Goal: Task Accomplishment & Management: Complete application form

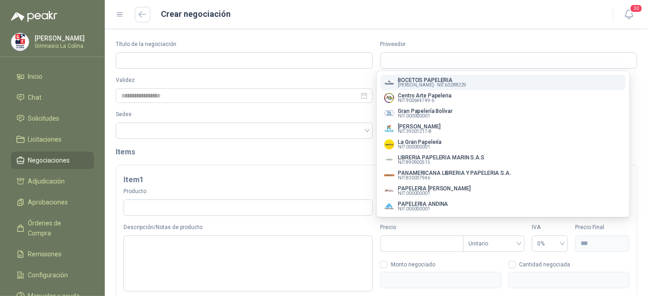
click at [64, 157] on span "Negociaciones" at bounding box center [49, 160] width 42 height 10
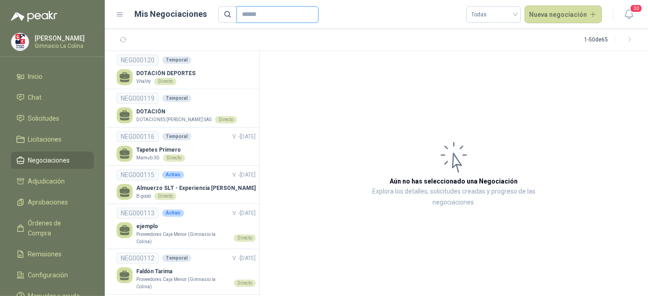
click at [251, 11] on input "text" at bounding box center [274, 14] width 64 height 15
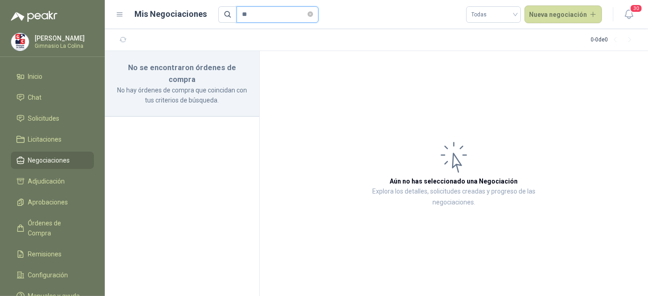
type input "*"
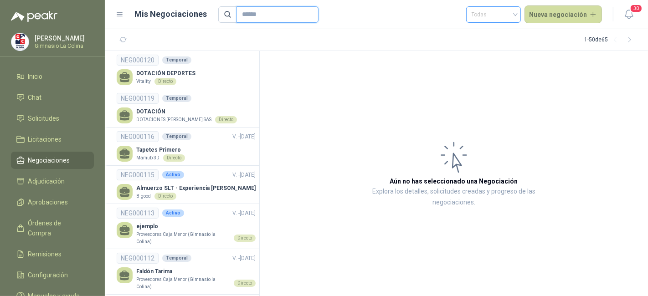
click at [511, 22] on span at bounding box center [494, 14] width 44 height 15
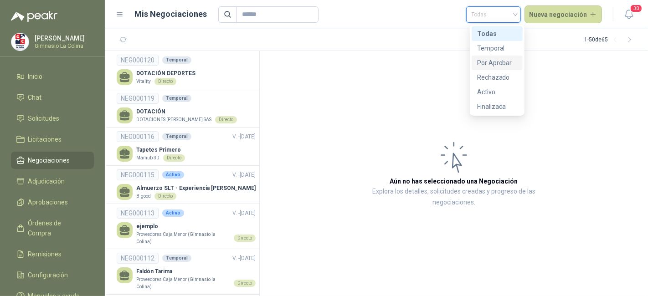
click at [507, 65] on div "Por Aprobar" at bounding box center [497, 63] width 40 height 10
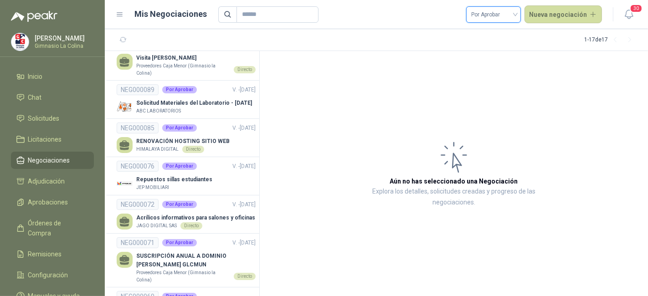
scroll to position [225, 0]
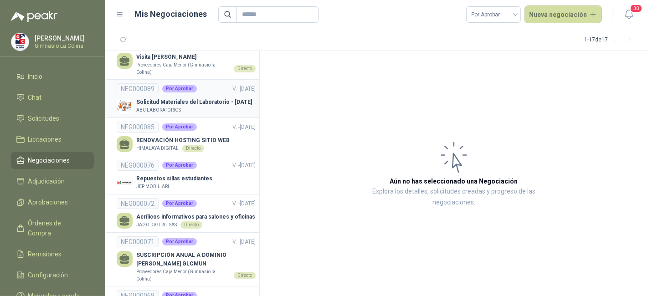
click at [204, 98] on p "Solicitud Materiales del Laboratorio - [DATE]" at bounding box center [194, 102] width 116 height 9
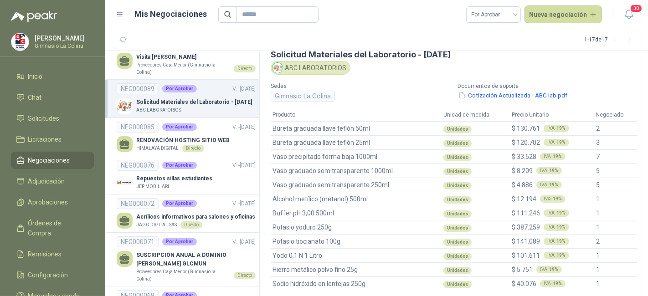
scroll to position [37, 0]
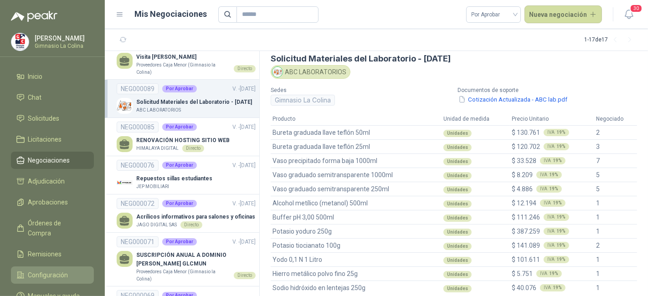
click at [65, 267] on link "Configuración" at bounding box center [52, 275] width 83 height 17
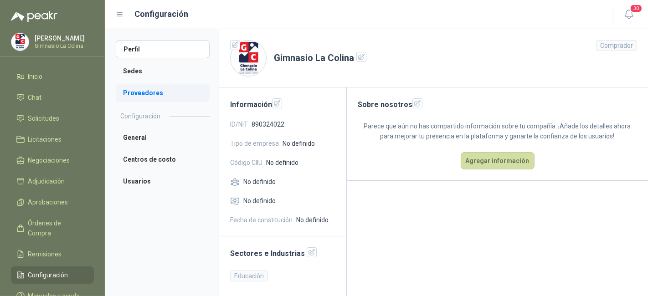
click at [164, 96] on li "Proveedores" at bounding box center [163, 93] width 94 height 18
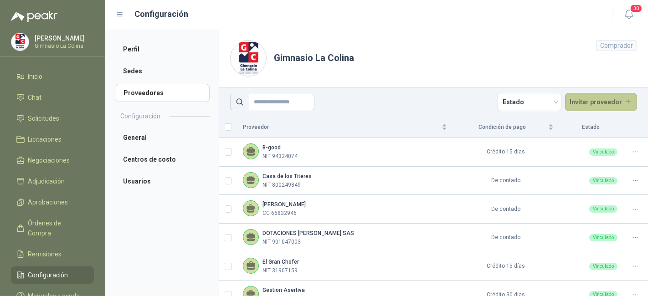
click at [605, 110] on button "Invitar proveedor" at bounding box center [601, 102] width 72 height 18
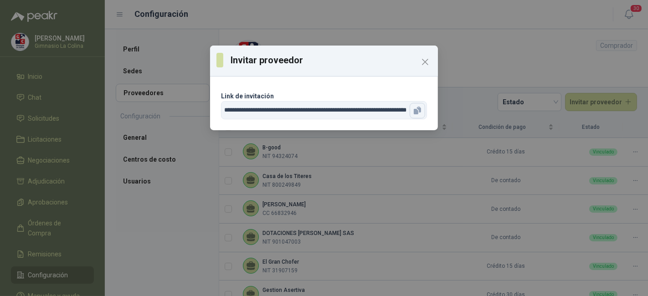
click at [418, 108] on icon "button" at bounding box center [419, 110] width 5 height 6
click at [418, 109] on icon "button" at bounding box center [419, 110] width 5 height 6
click at [426, 62] on icon "Close" at bounding box center [425, 62] width 11 height 11
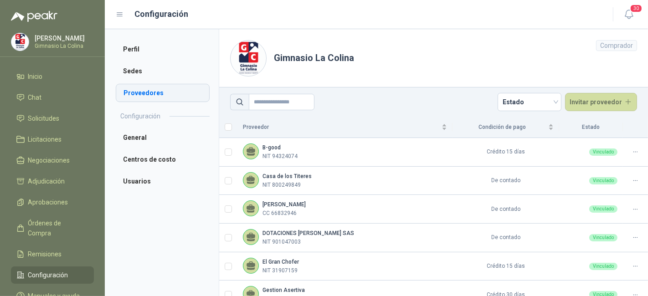
click at [168, 87] on li "Proveedores" at bounding box center [163, 93] width 94 height 18
click at [595, 104] on button "Invitar proveedor" at bounding box center [601, 102] width 72 height 18
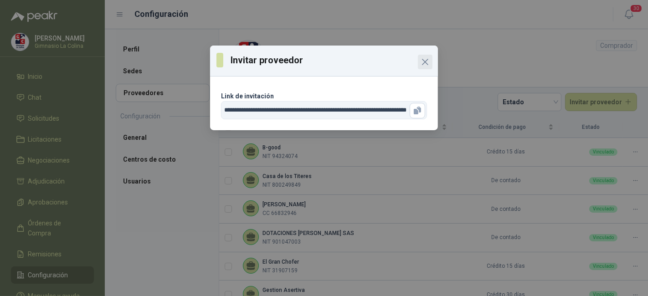
click at [423, 58] on icon "Close" at bounding box center [425, 62] width 11 height 11
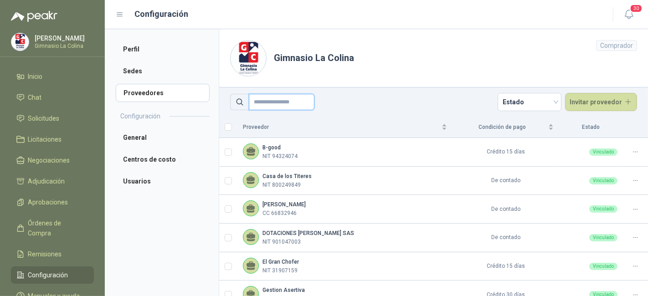
click at [265, 103] on input "text" at bounding box center [282, 102] width 66 height 16
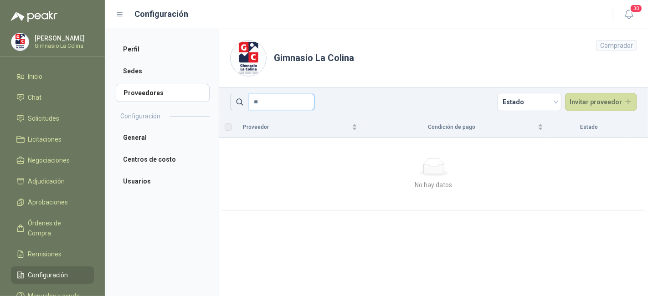
type input "*"
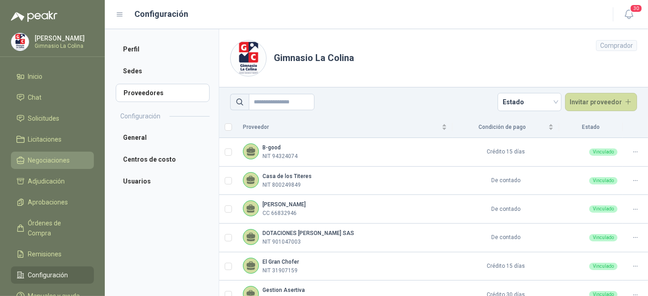
click at [35, 159] on span "Negociaciones" at bounding box center [49, 160] width 42 height 10
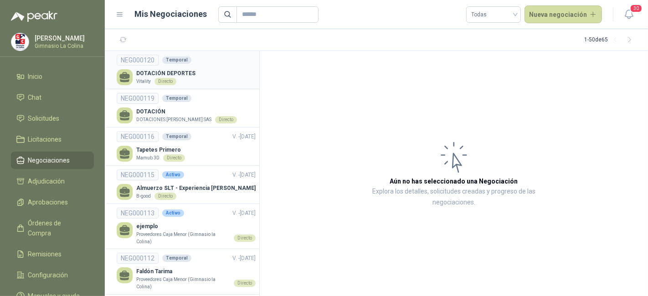
click at [212, 78] on div "DOTACIÓN DEPORTES Vitality Directo" at bounding box center [186, 77] width 139 height 16
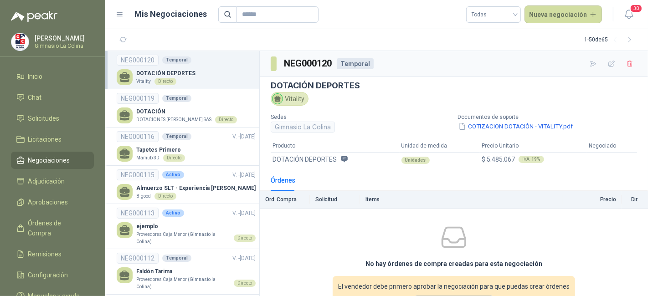
scroll to position [37, 0]
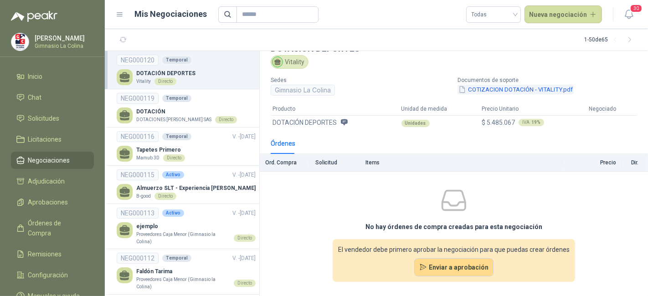
click at [479, 88] on button "COTIZACION DOTACIÓN - VITALITY.pdf" at bounding box center [516, 90] width 116 height 10
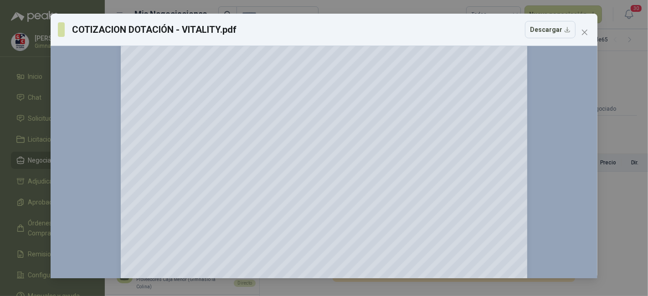
scroll to position [179, 0]
click at [584, 34] on icon "close" at bounding box center [584, 32] width 7 height 7
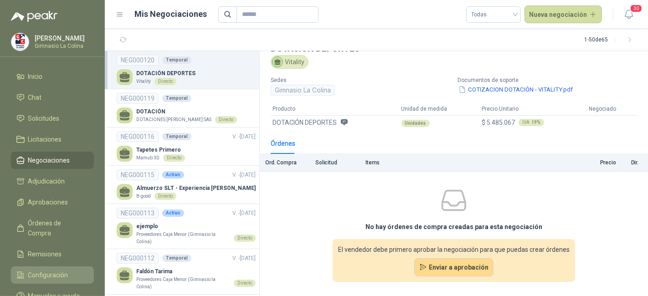
click at [60, 270] on span "Configuración" at bounding box center [48, 275] width 40 height 10
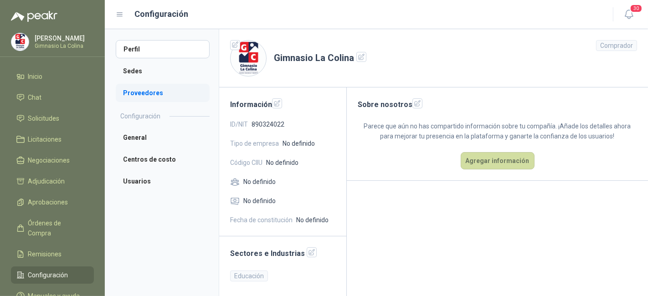
click at [148, 97] on li "Proveedores" at bounding box center [163, 93] width 94 height 18
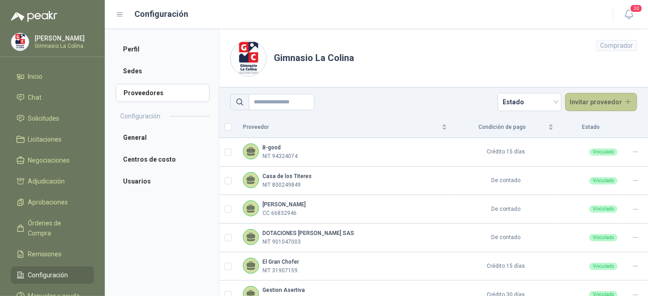
click at [586, 94] on button "Invitar proveedor" at bounding box center [601, 102] width 72 height 18
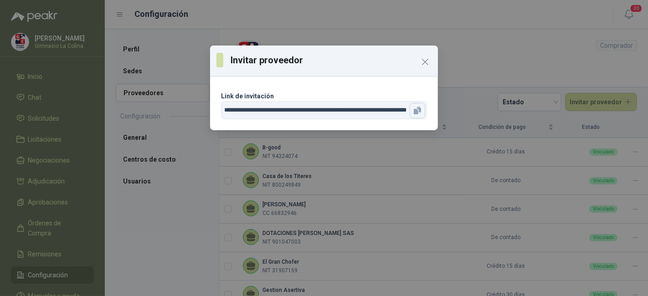
click at [412, 106] on button "button" at bounding box center [417, 110] width 15 height 15
click at [426, 62] on icon "Close" at bounding box center [425, 62] width 11 height 11
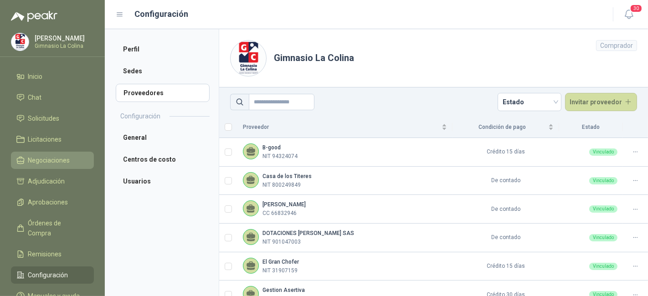
drag, startPoint x: 72, startPoint y: 149, endPoint x: 70, endPoint y: 166, distance: 17.4
click at [70, 166] on ul "Inicio Chat Solicitudes Licitaciones Negociaciones Adjudicación Aprobaciones Ór…" at bounding box center [52, 188] width 105 height 241
click at [70, 166] on link "Negociaciones" at bounding box center [52, 160] width 83 height 17
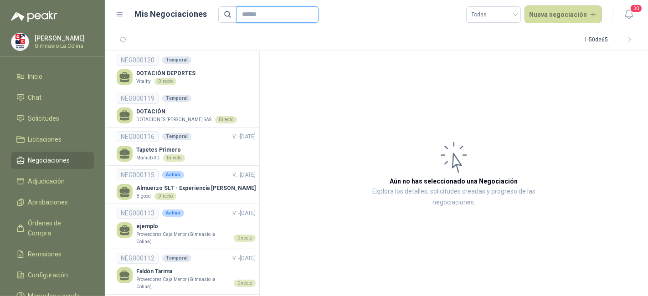
click at [248, 12] on input "text" at bounding box center [274, 14] width 64 height 15
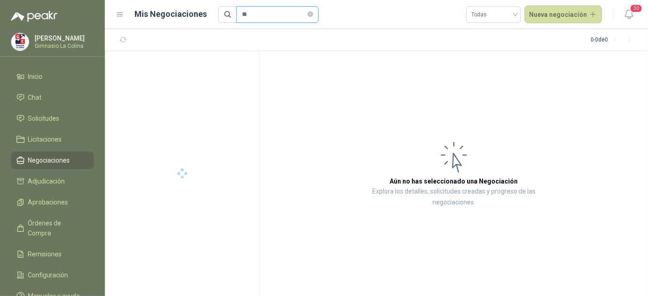
type input "*"
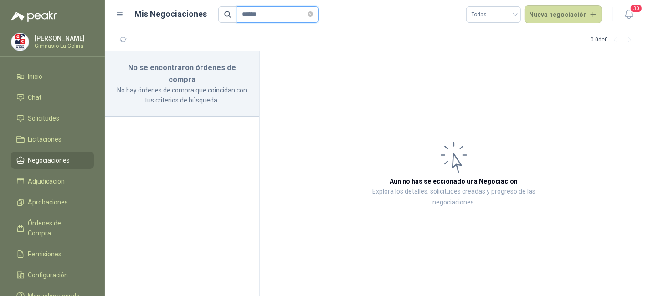
type input "******"
click at [82, 160] on li "Negociaciones" at bounding box center [52, 160] width 72 height 10
click at [313, 16] on icon "close-circle" at bounding box center [310, 13] width 5 height 5
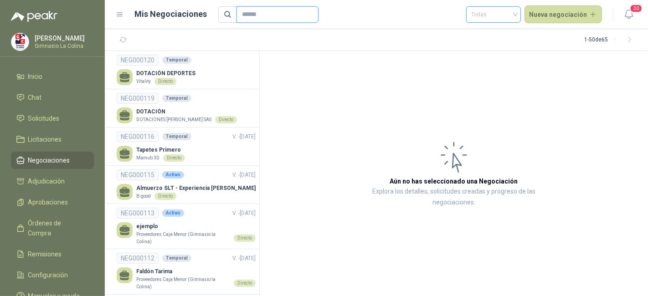
click at [508, 13] on span "Todas" at bounding box center [494, 15] width 44 height 14
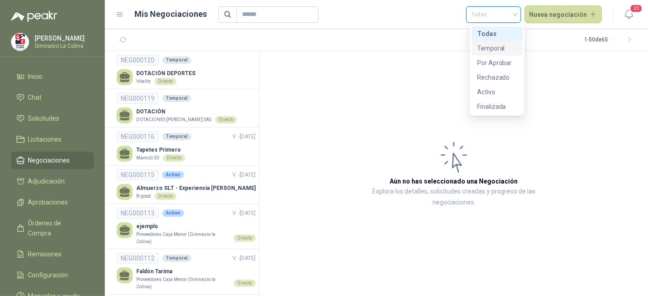
click at [495, 46] on div "Temporal" at bounding box center [497, 48] width 40 height 10
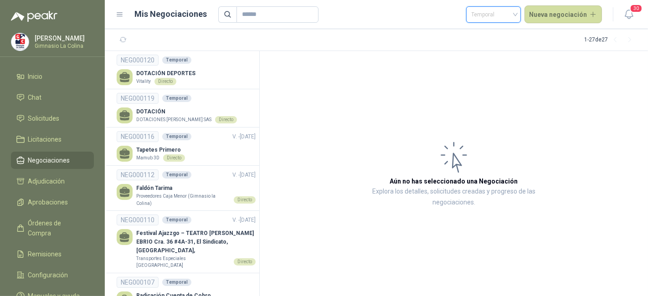
click at [497, 18] on span "Temporal" at bounding box center [494, 15] width 44 height 14
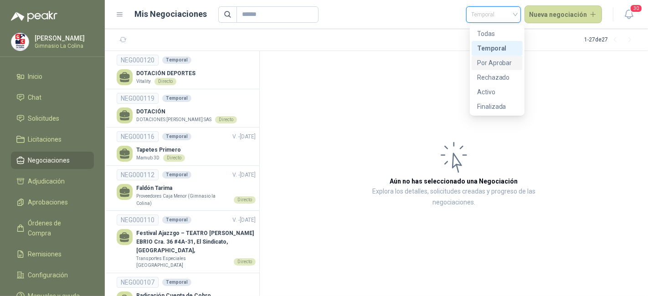
click at [497, 64] on div "Por Aprobar" at bounding box center [497, 63] width 40 height 10
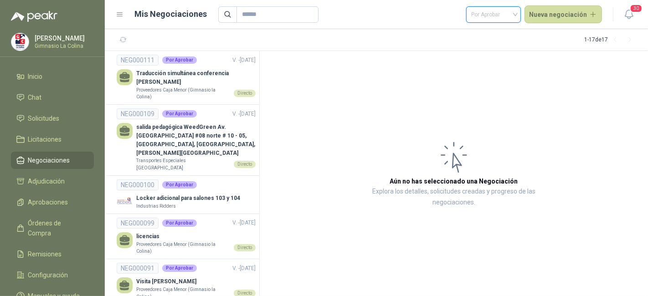
click at [499, 12] on span "Por Aprobar" at bounding box center [494, 15] width 44 height 14
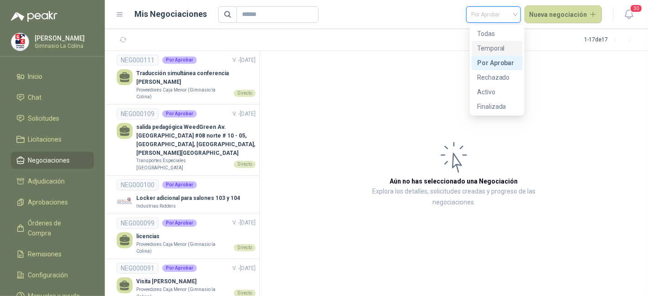
click at [492, 47] on div "Temporal" at bounding box center [497, 48] width 40 height 10
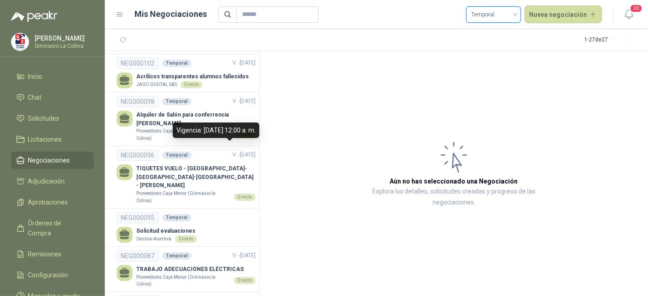
scroll to position [354, 0]
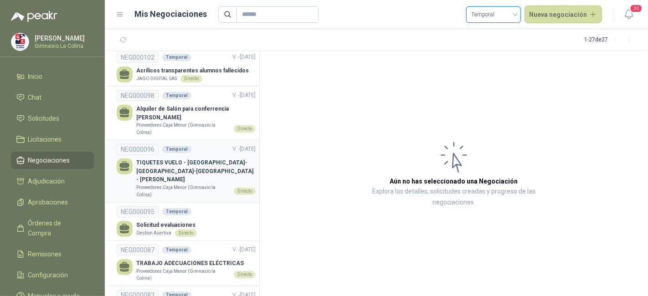
click at [223, 159] on p "TIQUETES VUELO - [GEOGRAPHIC_DATA]-[GEOGRAPHIC_DATA]-[GEOGRAPHIC_DATA] - [PERSO…" at bounding box center [195, 172] width 119 height 26
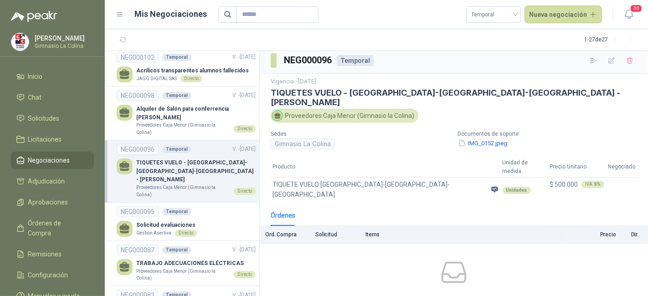
scroll to position [47, 0]
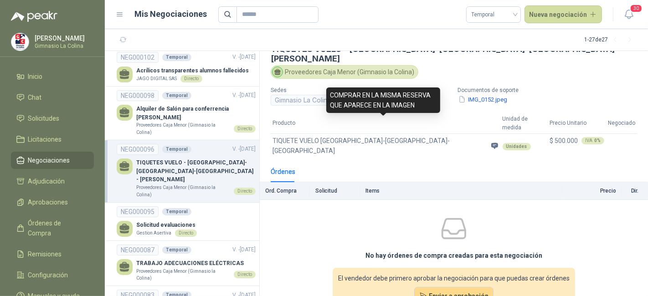
click at [491, 142] on icon at bounding box center [495, 146] width 8 height 8
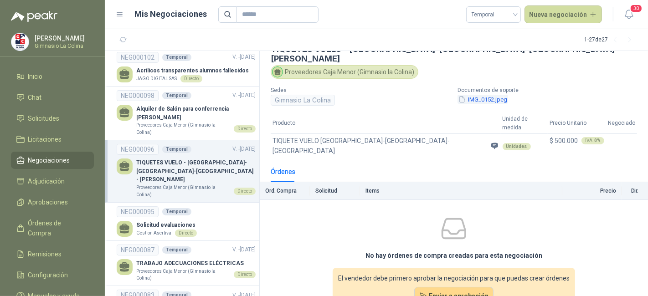
click at [469, 95] on button "IMG_0152.jpeg" at bounding box center [483, 100] width 51 height 10
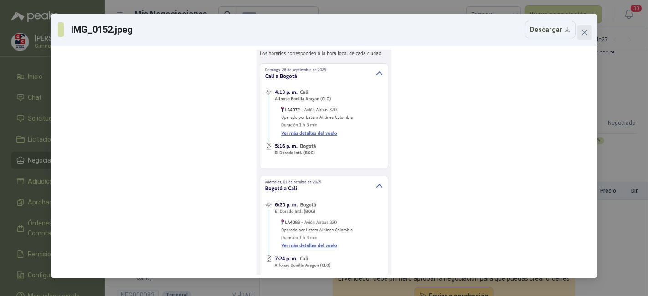
click at [583, 33] on icon "close" at bounding box center [584, 32] width 5 height 5
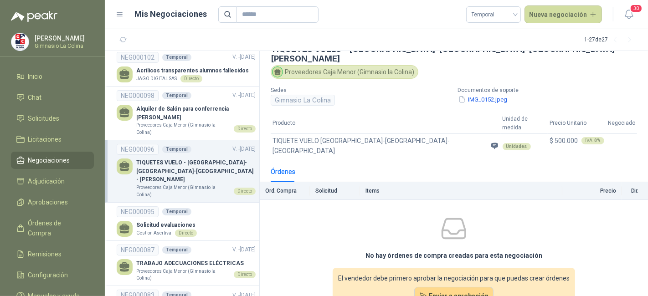
scroll to position [0, 0]
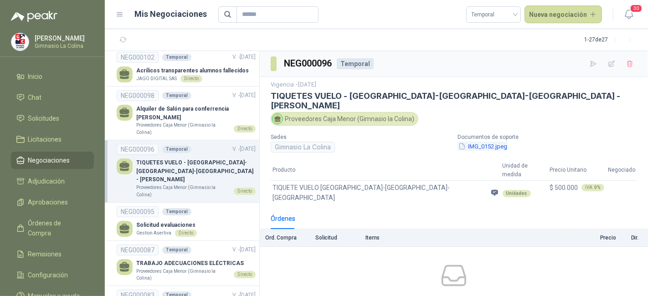
click at [485, 142] on button "IMG_0152.jpeg" at bounding box center [483, 147] width 51 height 10
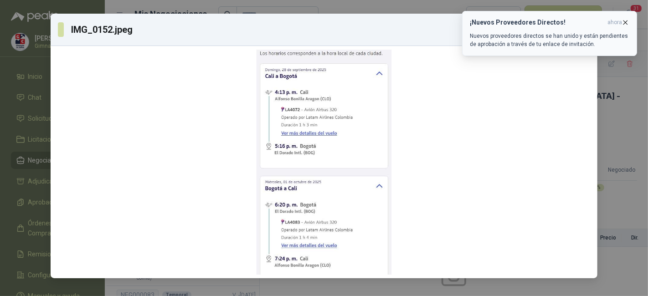
click at [629, 21] on icon "button" at bounding box center [626, 23] width 8 height 8
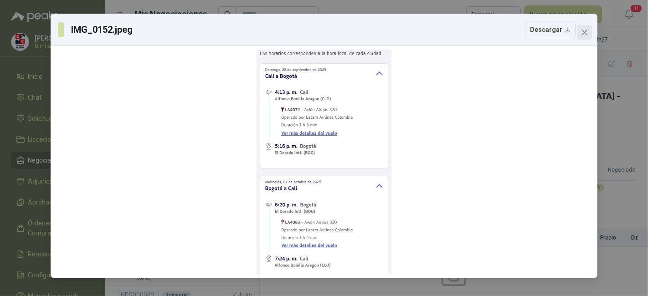
click at [581, 30] on icon "close" at bounding box center [584, 32] width 7 height 7
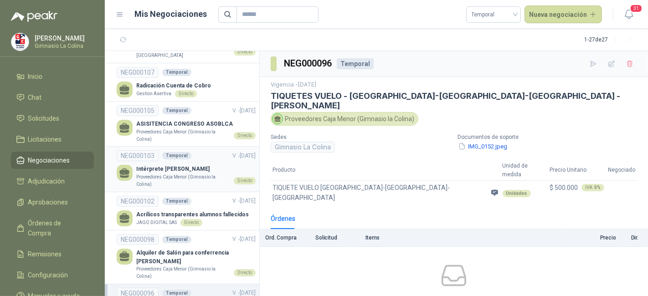
scroll to position [209, 0]
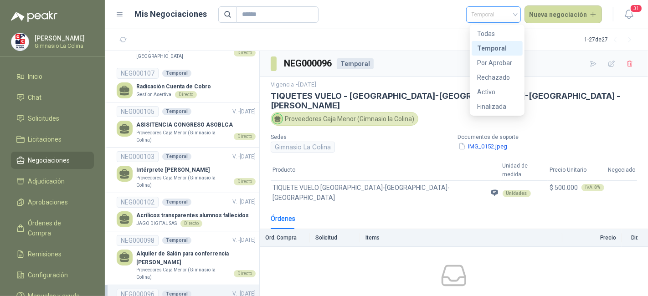
click at [489, 19] on span "Temporal" at bounding box center [494, 15] width 44 height 14
click at [488, 63] on div "Por Aprobar" at bounding box center [497, 63] width 40 height 10
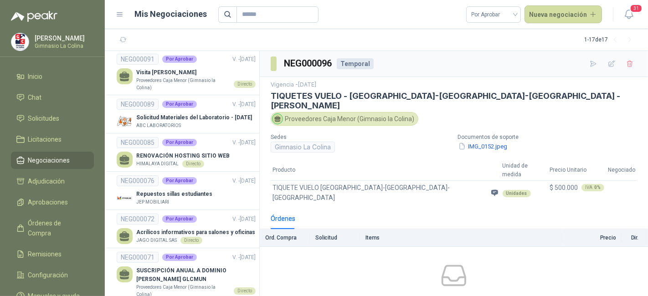
click at [333, 113] on div "Proveedores Caja Menor (Gimnasio la Colina)" at bounding box center [345, 119] width 148 height 14
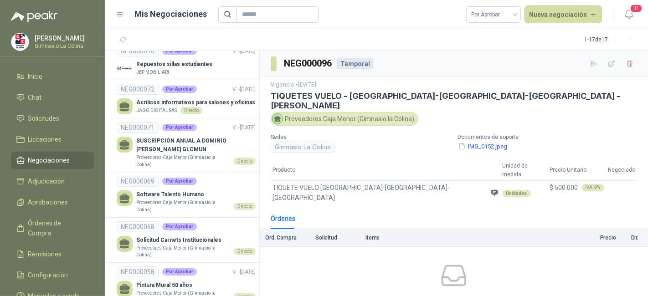
scroll to position [413, 0]
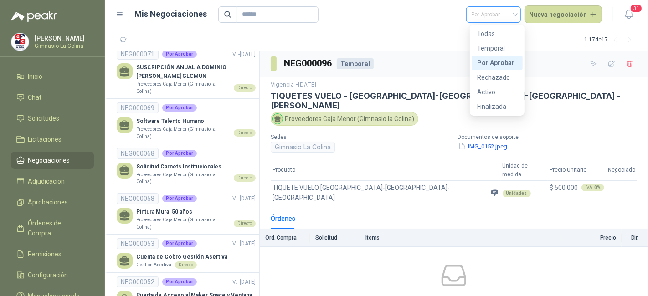
click at [513, 15] on span "Por Aprobar" at bounding box center [494, 15] width 44 height 14
click at [490, 93] on div "Activo" at bounding box center [497, 92] width 40 height 10
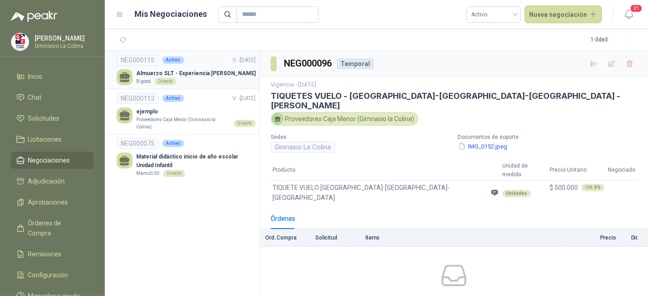
click at [207, 71] on p "Almuerzo SLT - Experiencia [PERSON_NAME]" at bounding box center [195, 73] width 119 height 9
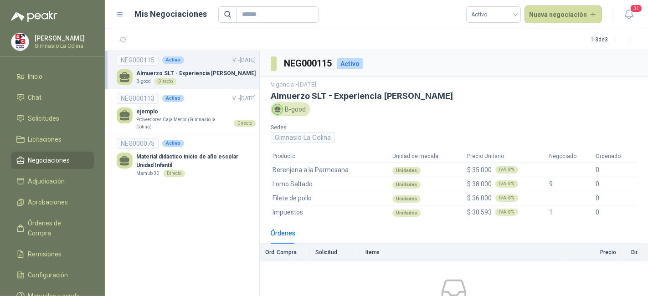
scroll to position [64, 0]
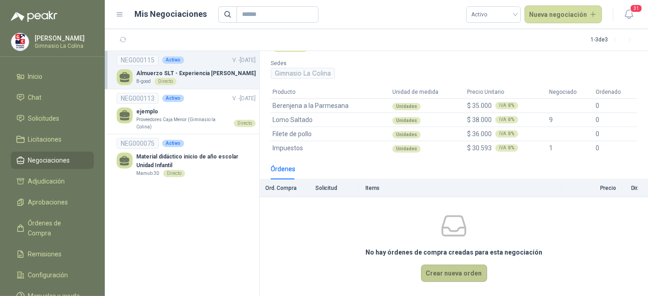
click at [461, 270] on button "Crear nueva orden" at bounding box center [454, 273] width 66 height 17
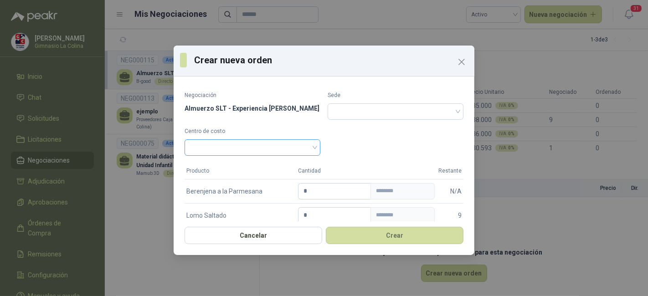
click at [314, 148] on div at bounding box center [253, 147] width 136 height 16
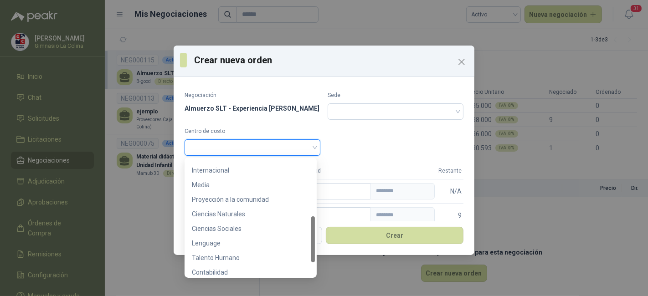
scroll to position [175, 0]
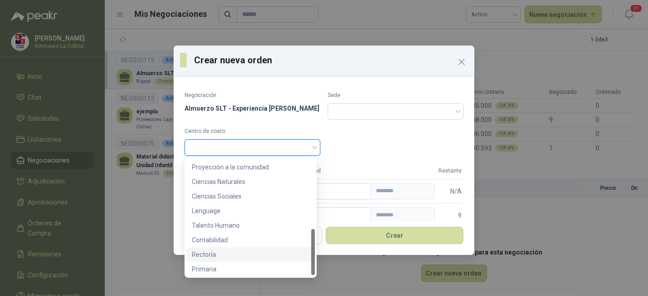
click at [274, 258] on div "Rectoría" at bounding box center [251, 255] width 118 height 10
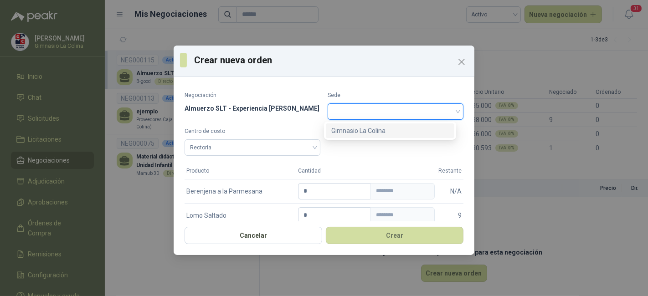
click at [337, 108] on input "search" at bounding box center [395, 111] width 125 height 14
click at [338, 129] on div "Gimnasio La Colina" at bounding box center [390, 131] width 118 height 10
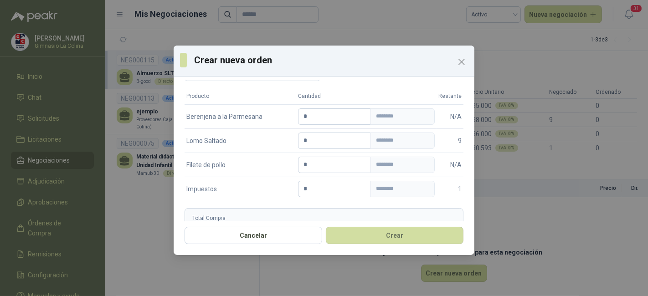
scroll to position [74, 0]
click at [330, 113] on input "*" at bounding box center [335, 117] width 72 height 15
type input "*"
click at [329, 144] on input "*" at bounding box center [335, 141] width 72 height 15
type input "*"
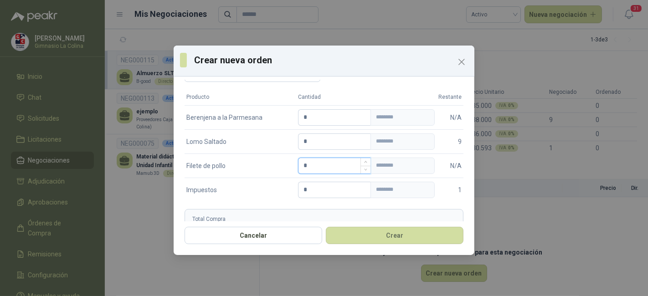
click at [338, 164] on input "*" at bounding box center [335, 165] width 72 height 15
type input "*"
click at [335, 184] on input "*" at bounding box center [335, 189] width 72 height 15
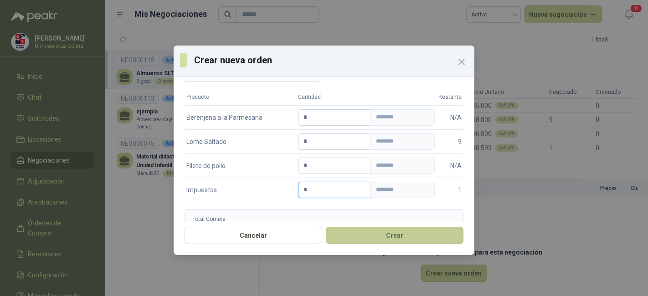
type input "*"
click at [387, 240] on button "Crear" at bounding box center [395, 235] width 138 height 17
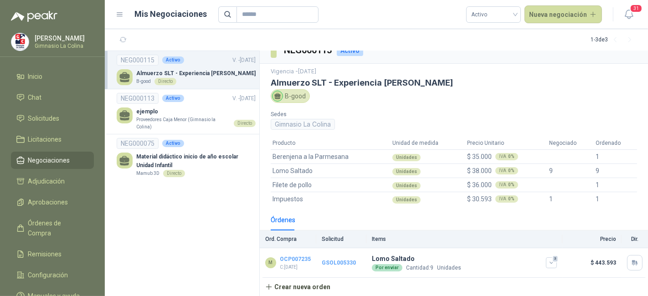
scroll to position [12, 0]
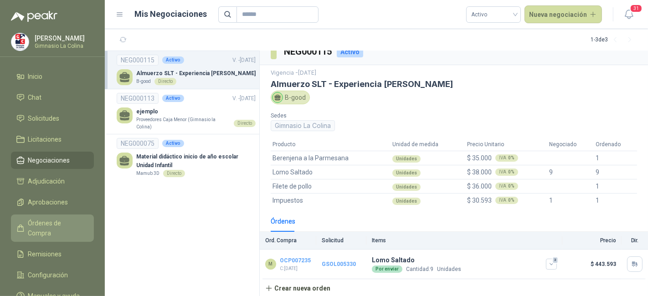
click at [57, 224] on span "Órdenes de Compra" at bounding box center [56, 228] width 57 height 20
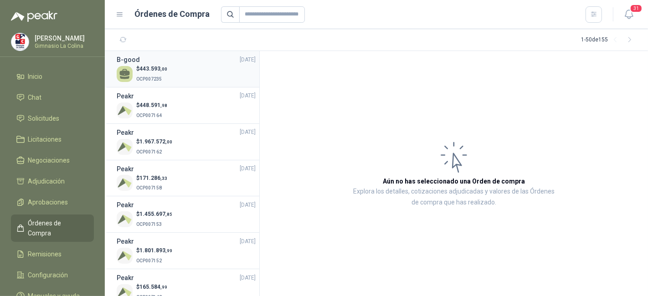
click at [217, 76] on div "$ 443.593 ,00 OCP007235" at bounding box center [186, 74] width 139 height 19
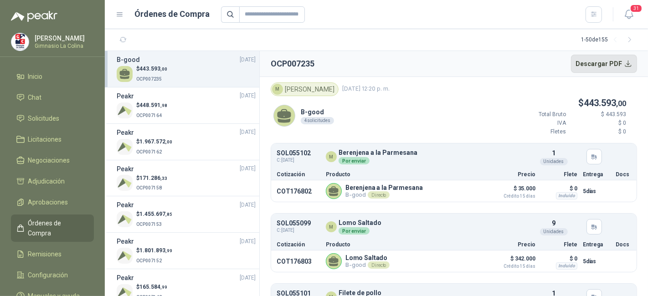
click at [617, 62] on button "Descargar PDF" at bounding box center [604, 64] width 67 height 18
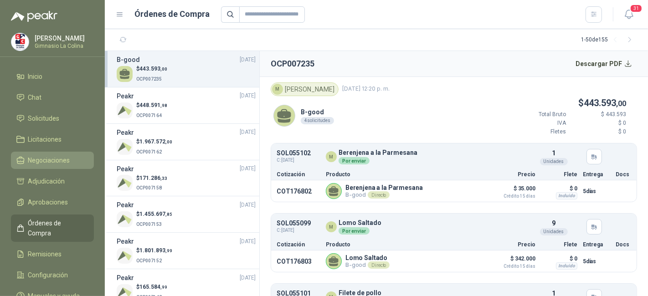
click at [67, 163] on span "Negociaciones" at bounding box center [49, 160] width 42 height 10
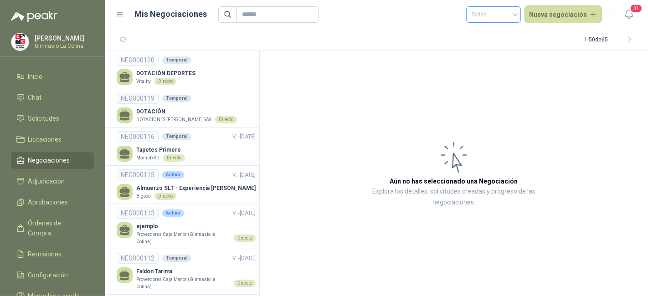
click at [496, 11] on span "Todas" at bounding box center [494, 15] width 44 height 14
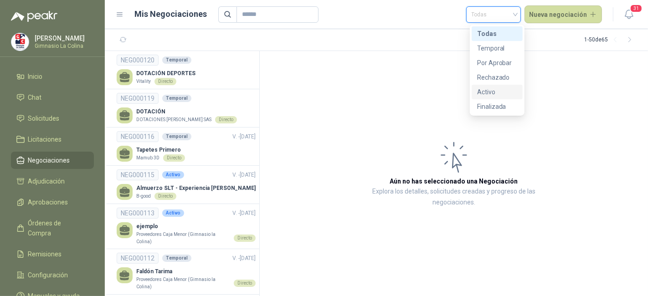
click at [486, 94] on div "Activo" at bounding box center [497, 92] width 40 height 10
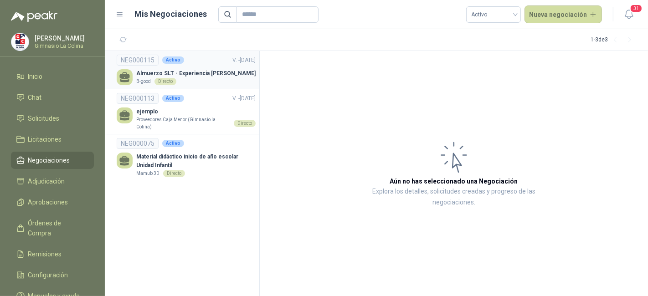
click at [239, 75] on p "Almuerzo SLT - Experiencia [PERSON_NAME]" at bounding box center [195, 73] width 119 height 9
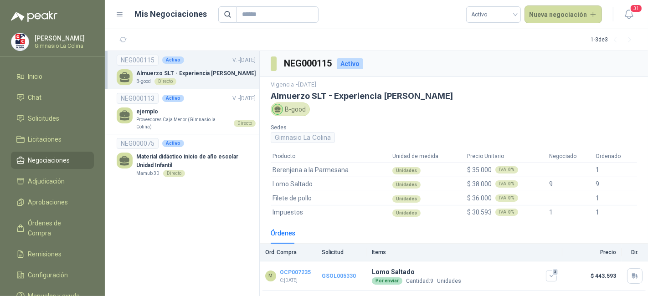
scroll to position [12, 0]
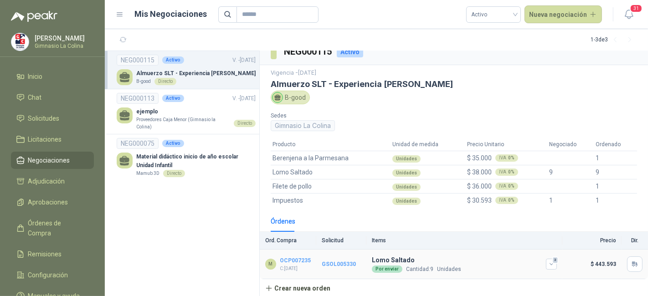
click at [336, 262] on link "GSOL005330" at bounding box center [339, 264] width 34 height 6
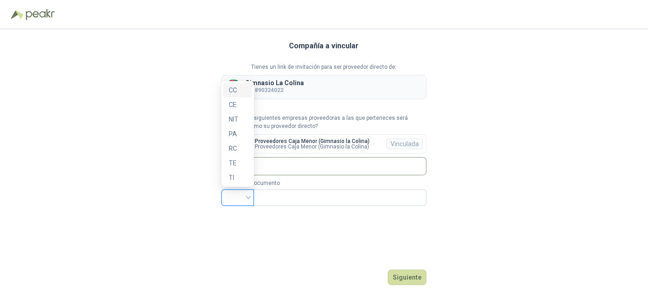
click at [242, 199] on input "search" at bounding box center [237, 197] width 21 height 14
click at [128, 110] on div "Compañía a vincular Tienes un link de invitación para ser proveedor directo de:…" at bounding box center [324, 162] width 648 height 267
